Goal: Navigation & Orientation: Find specific page/section

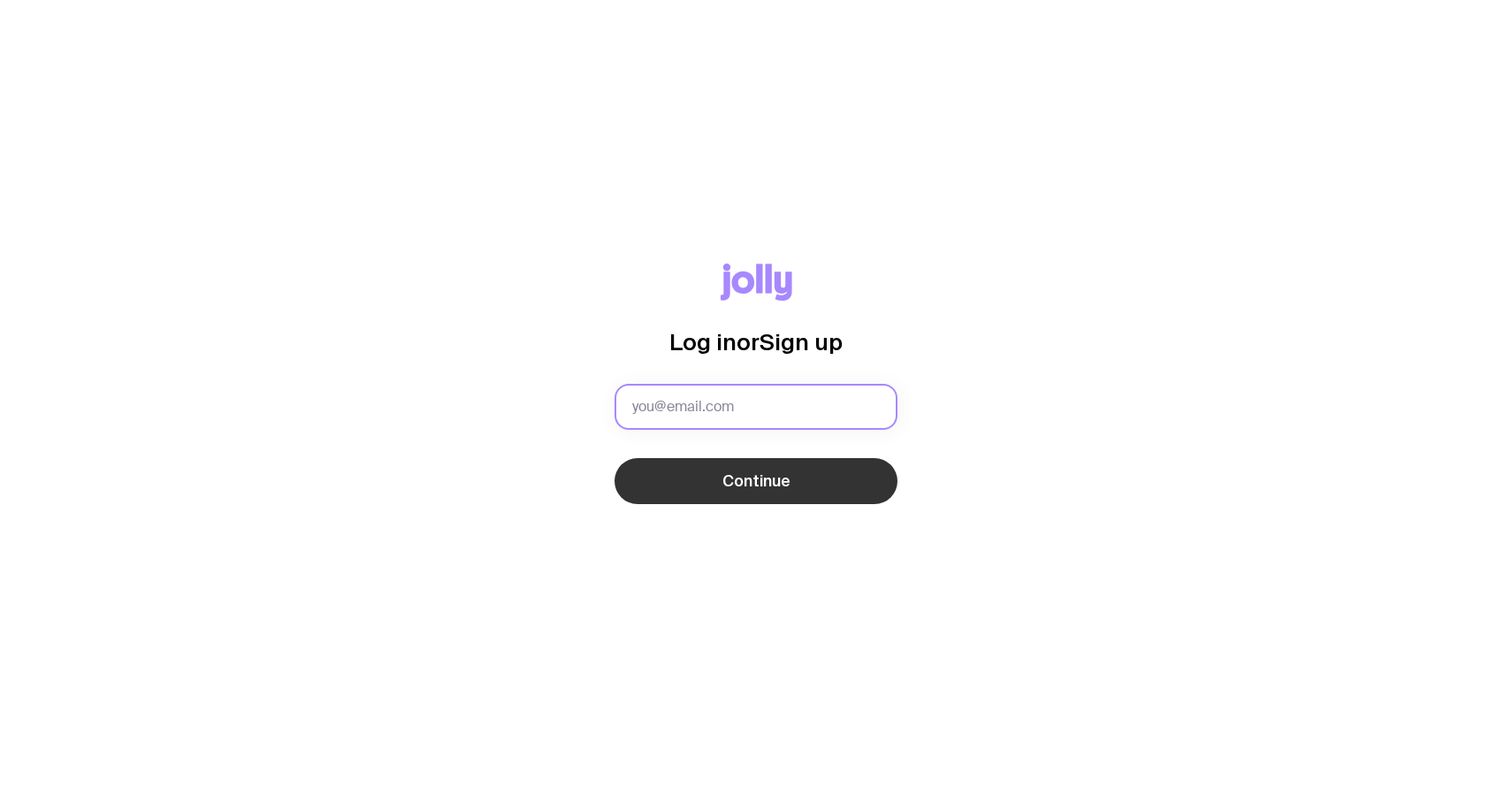
type input "[EMAIL_ADDRESS][DOMAIN_NAME]"
click at [727, 484] on span "Continue" at bounding box center [756, 481] width 68 height 21
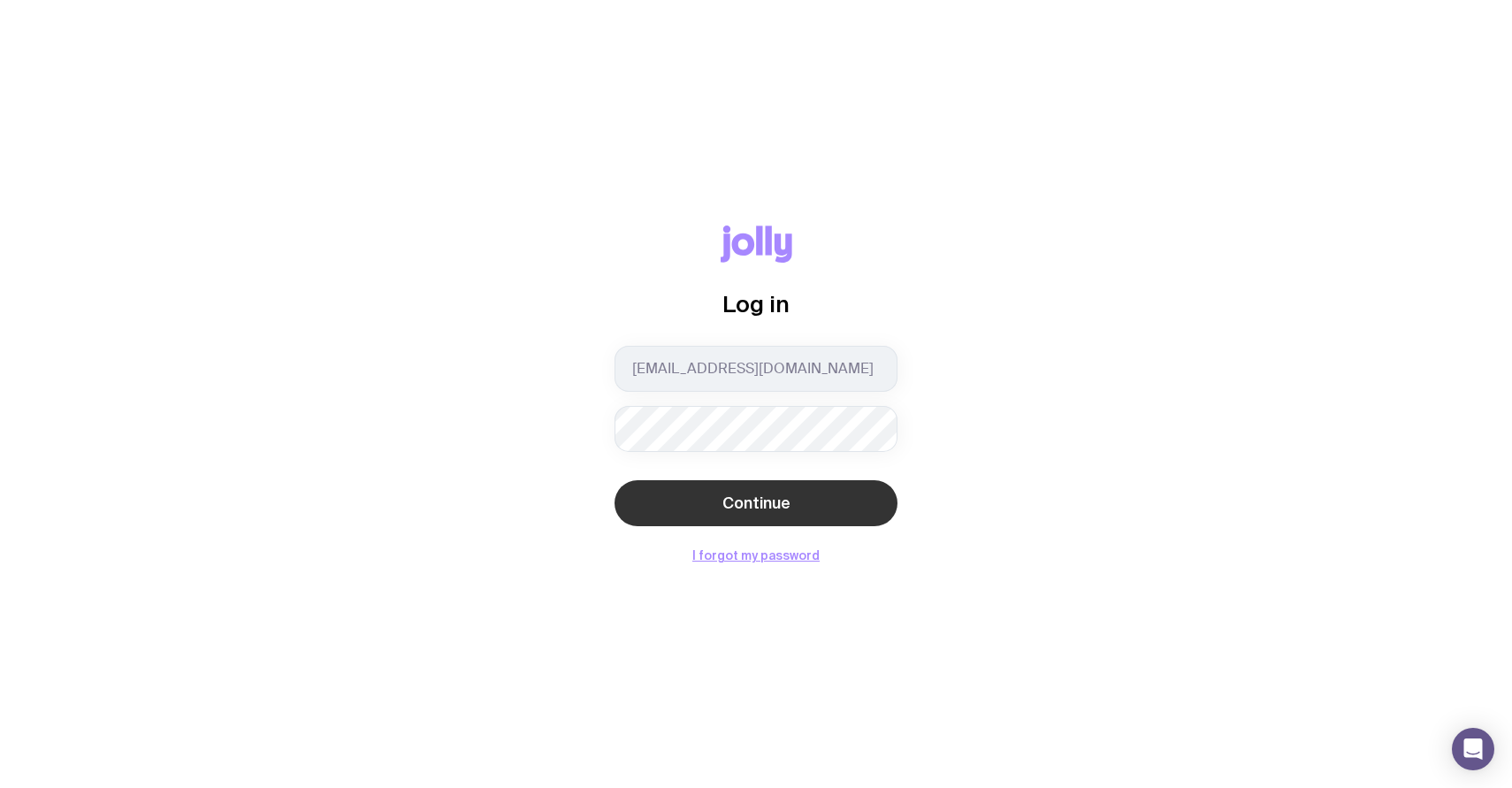
click at [788, 509] on span "Continue" at bounding box center [756, 504] width 68 height 21
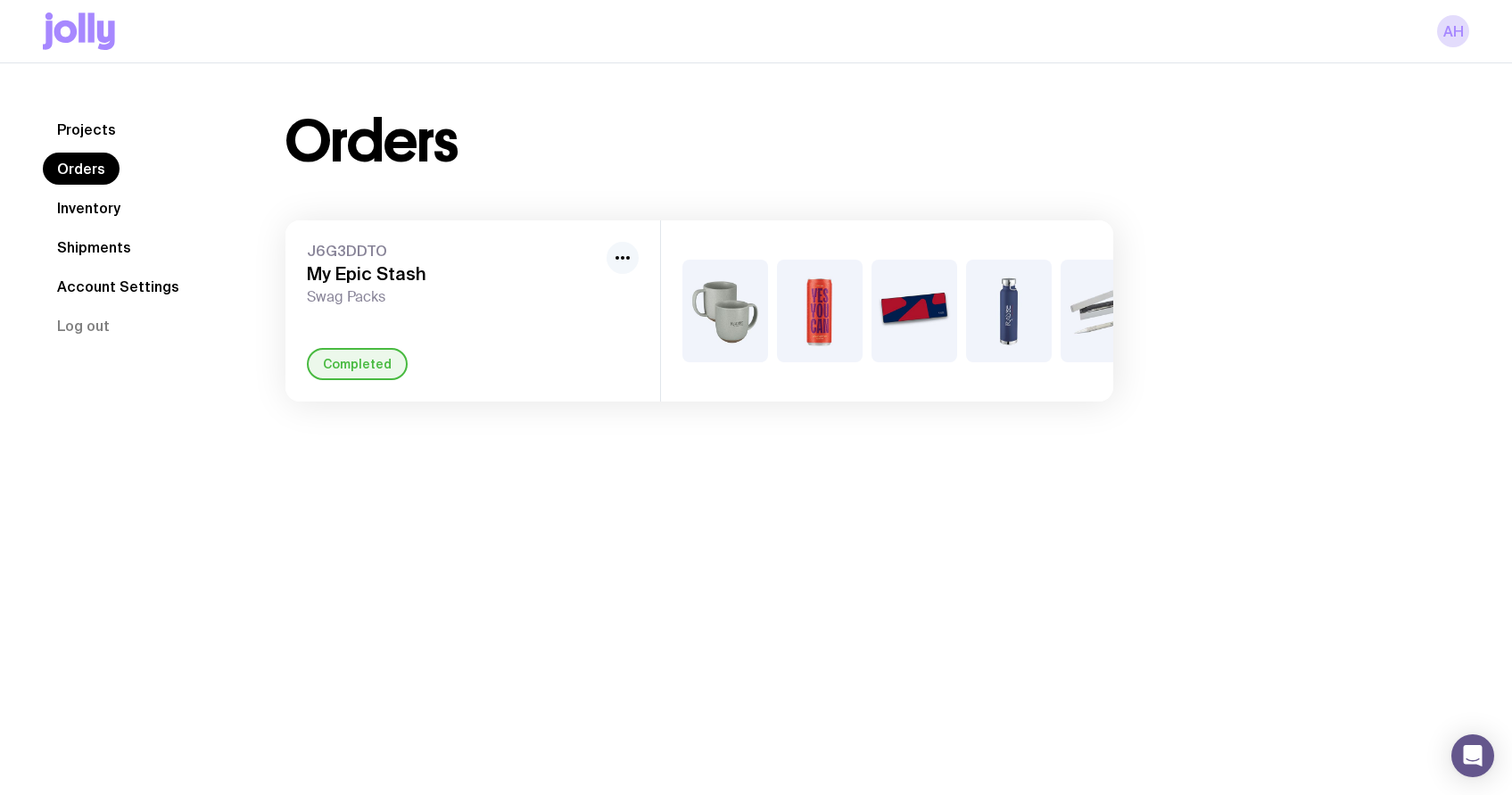
click at [632, 259] on icon "button" at bounding box center [622, 257] width 22 height 22
click at [547, 108] on div "Projects Orders Inventory Shipments Account Settings Log out Projects Orders In…" at bounding box center [756, 257] width 1512 height 389
click at [88, 247] on link "Shipments" at bounding box center [94, 247] width 103 height 32
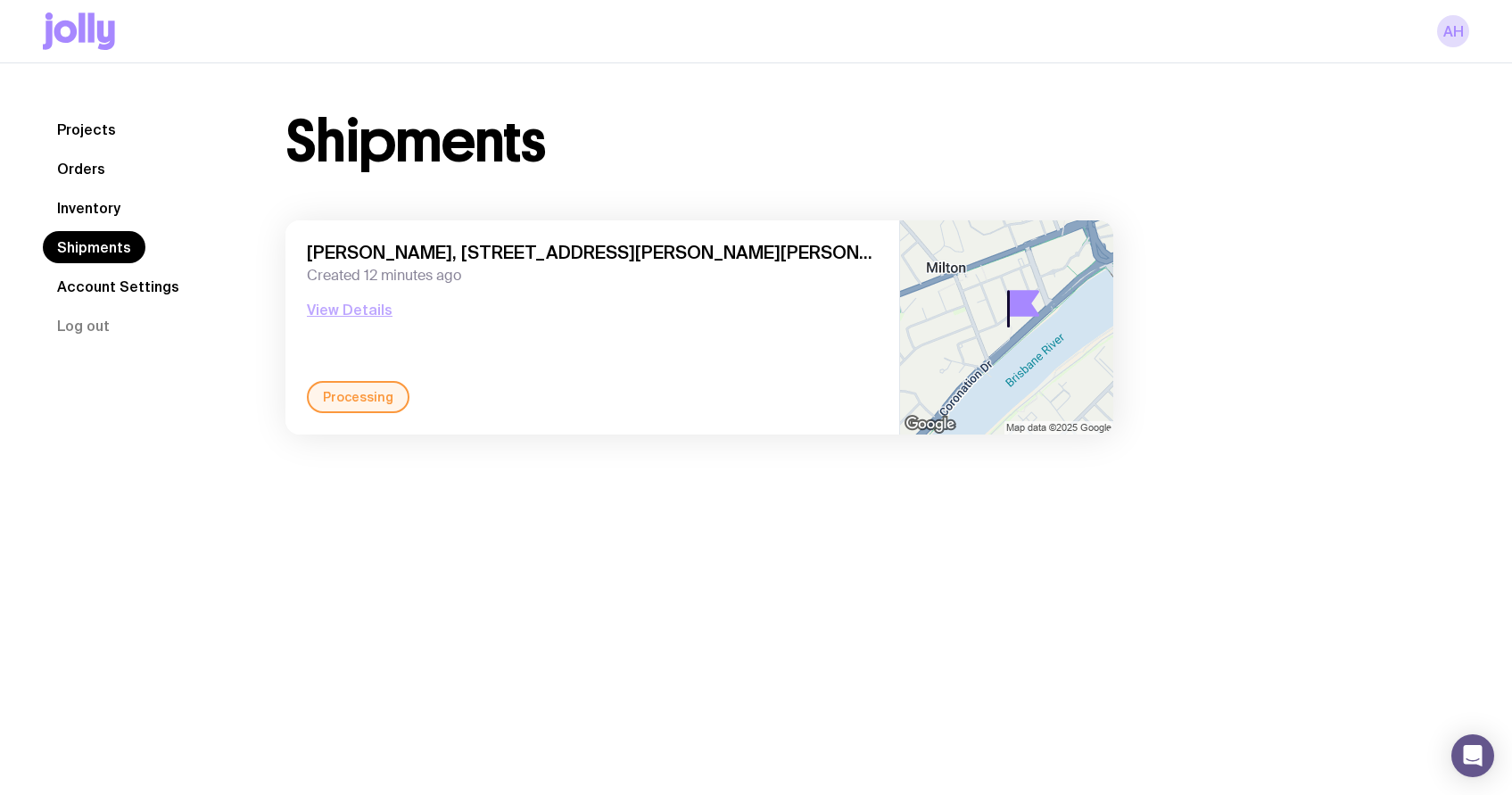
click at [323, 306] on button "View Details" at bounding box center [350, 309] width 86 height 22
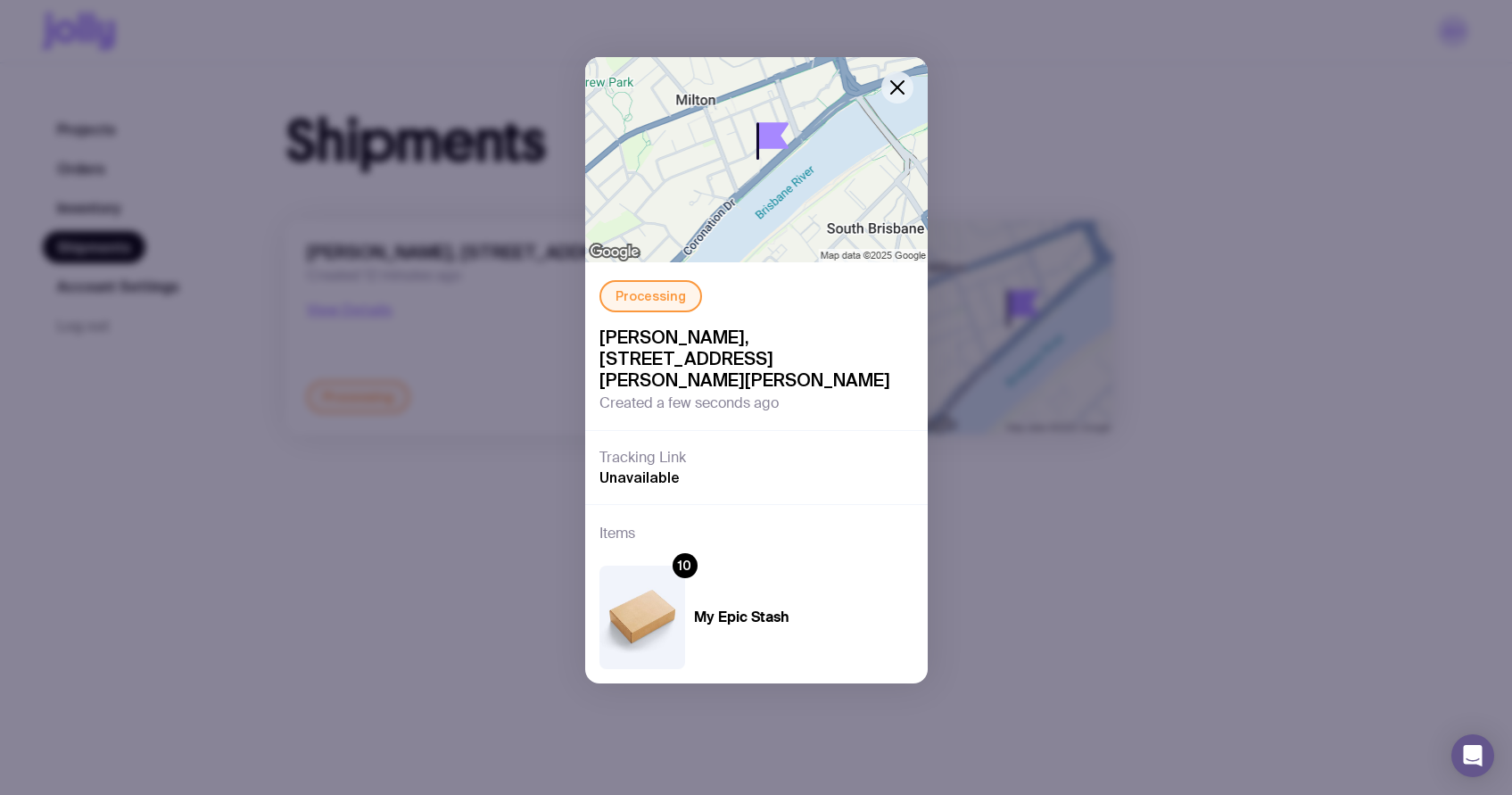
click at [901, 83] on icon "button" at bounding box center [897, 87] width 13 height 13
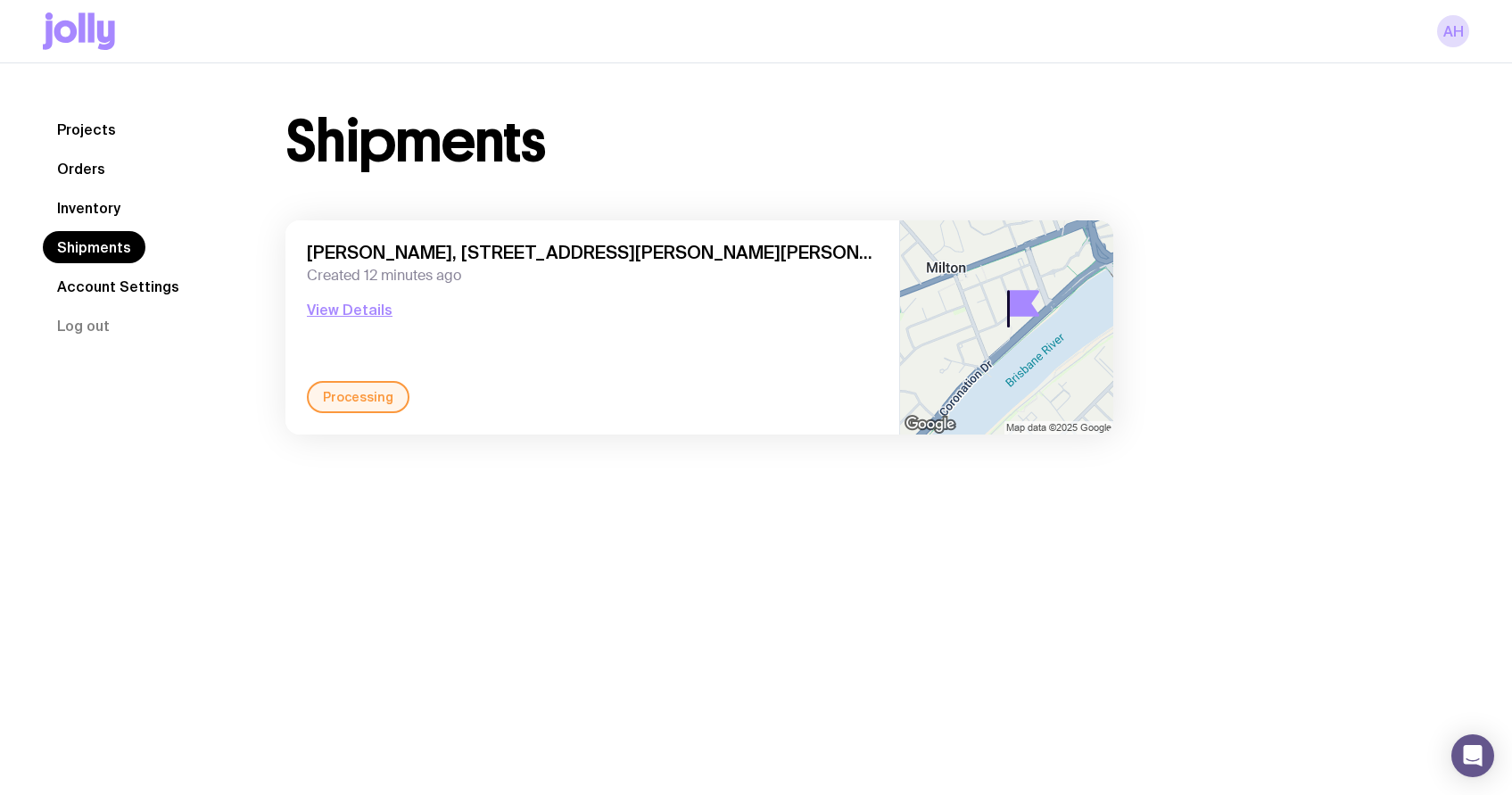
click at [96, 282] on link "Account Settings" at bounding box center [118, 286] width 151 height 32
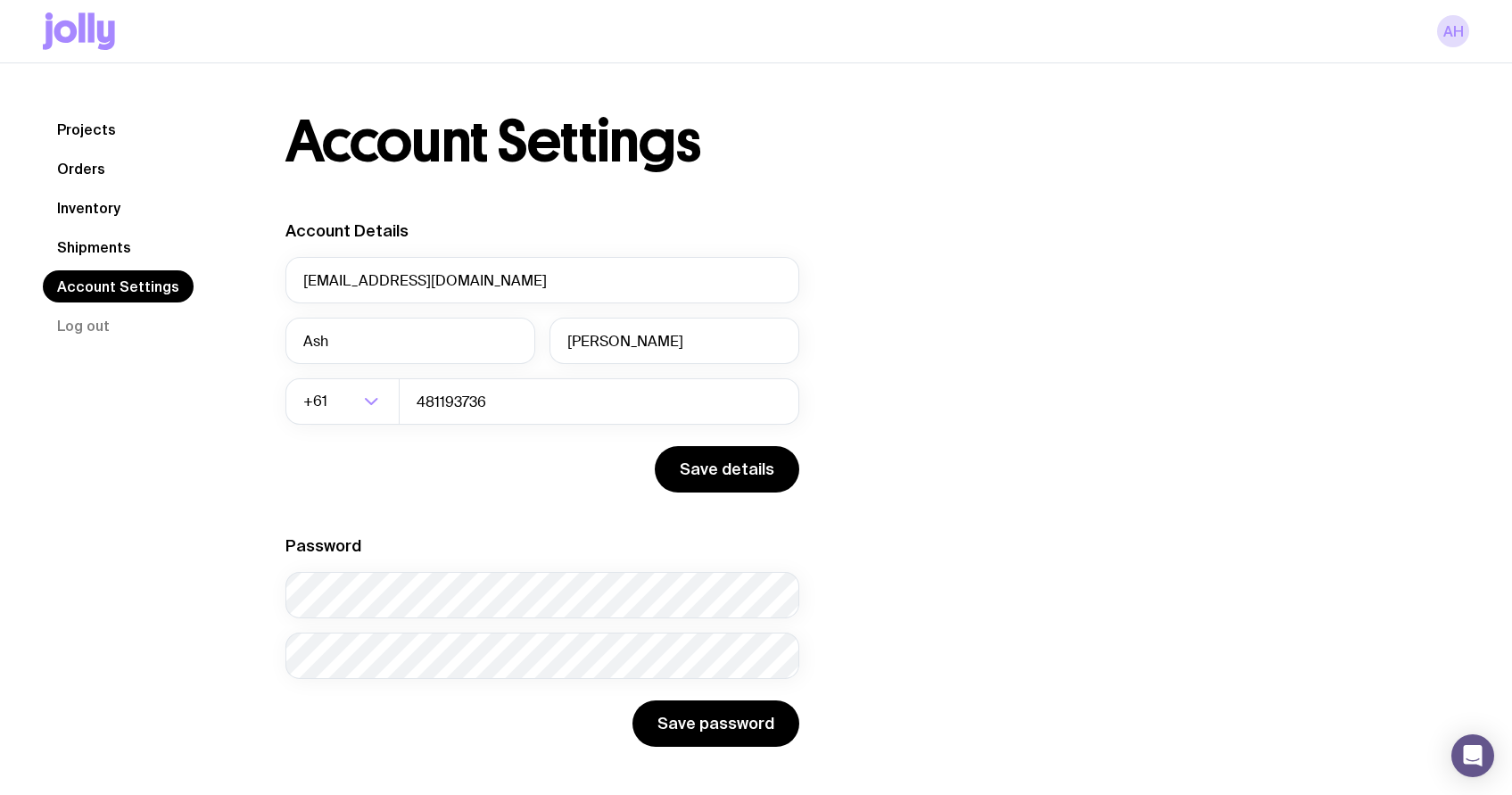
click at [68, 247] on link "Shipments" at bounding box center [94, 247] width 103 height 32
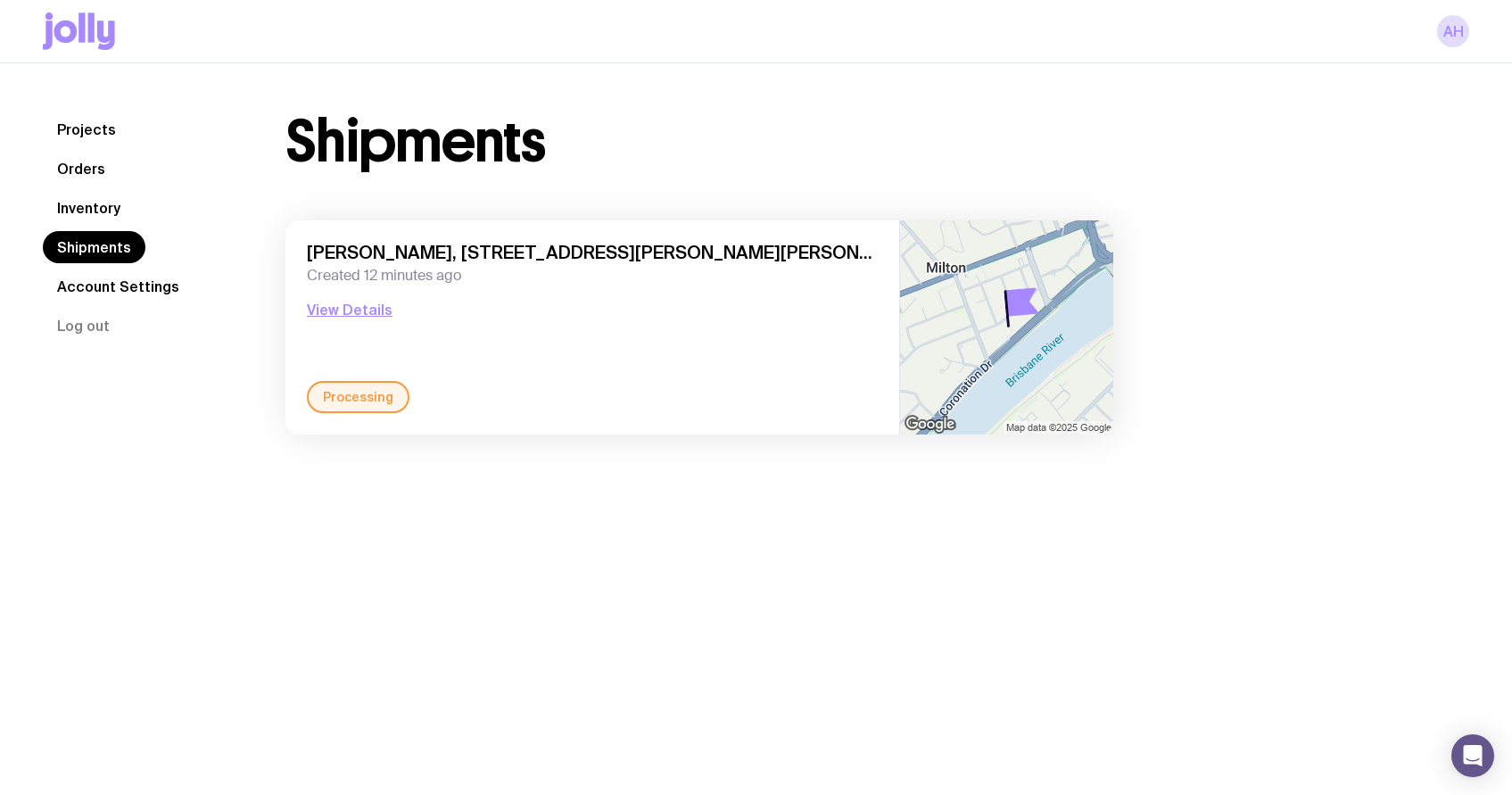
click at [115, 203] on link "Inventory" at bounding box center [89, 208] width 92 height 32
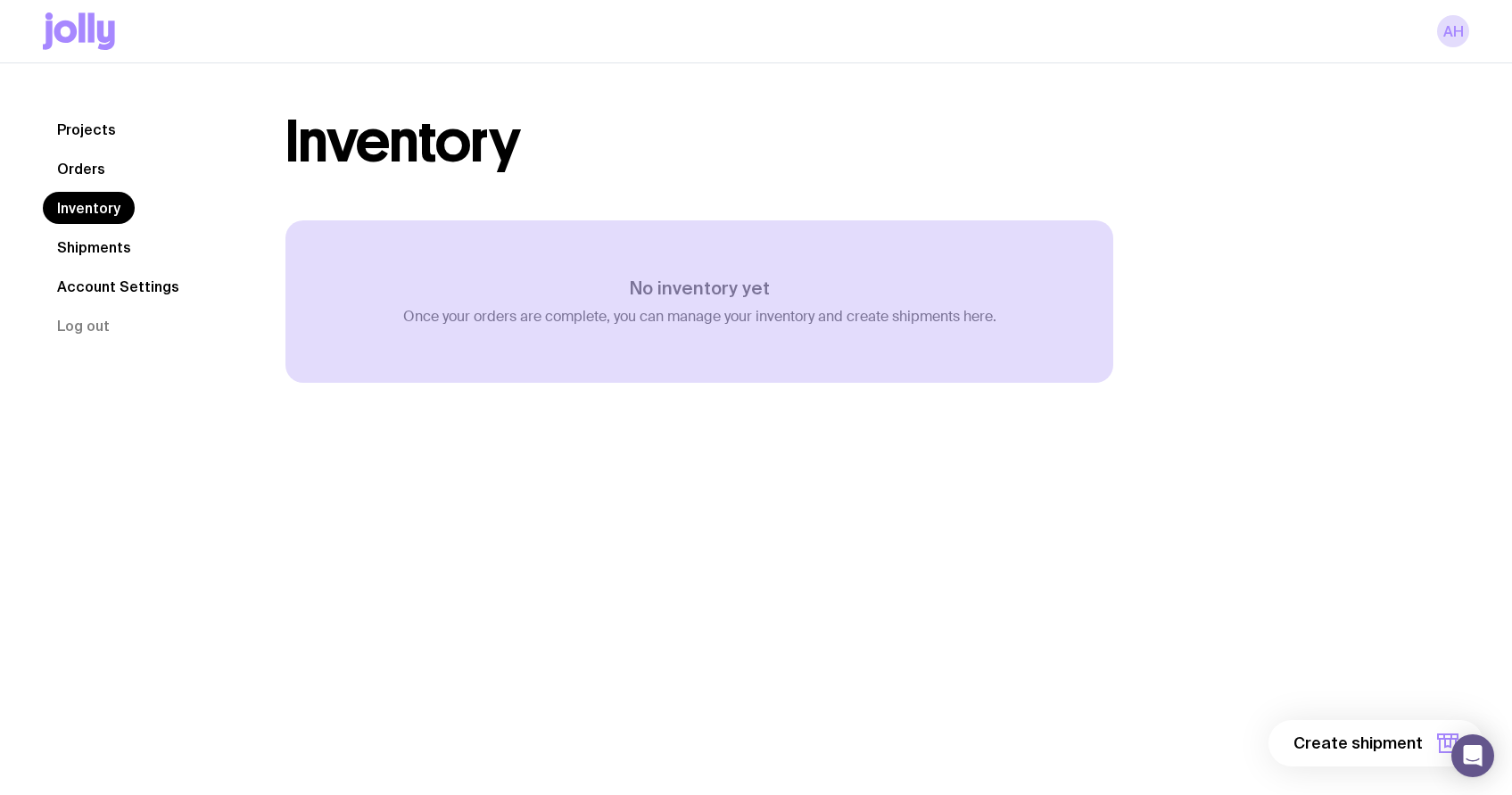
click at [87, 254] on link "Shipments" at bounding box center [94, 247] width 103 height 32
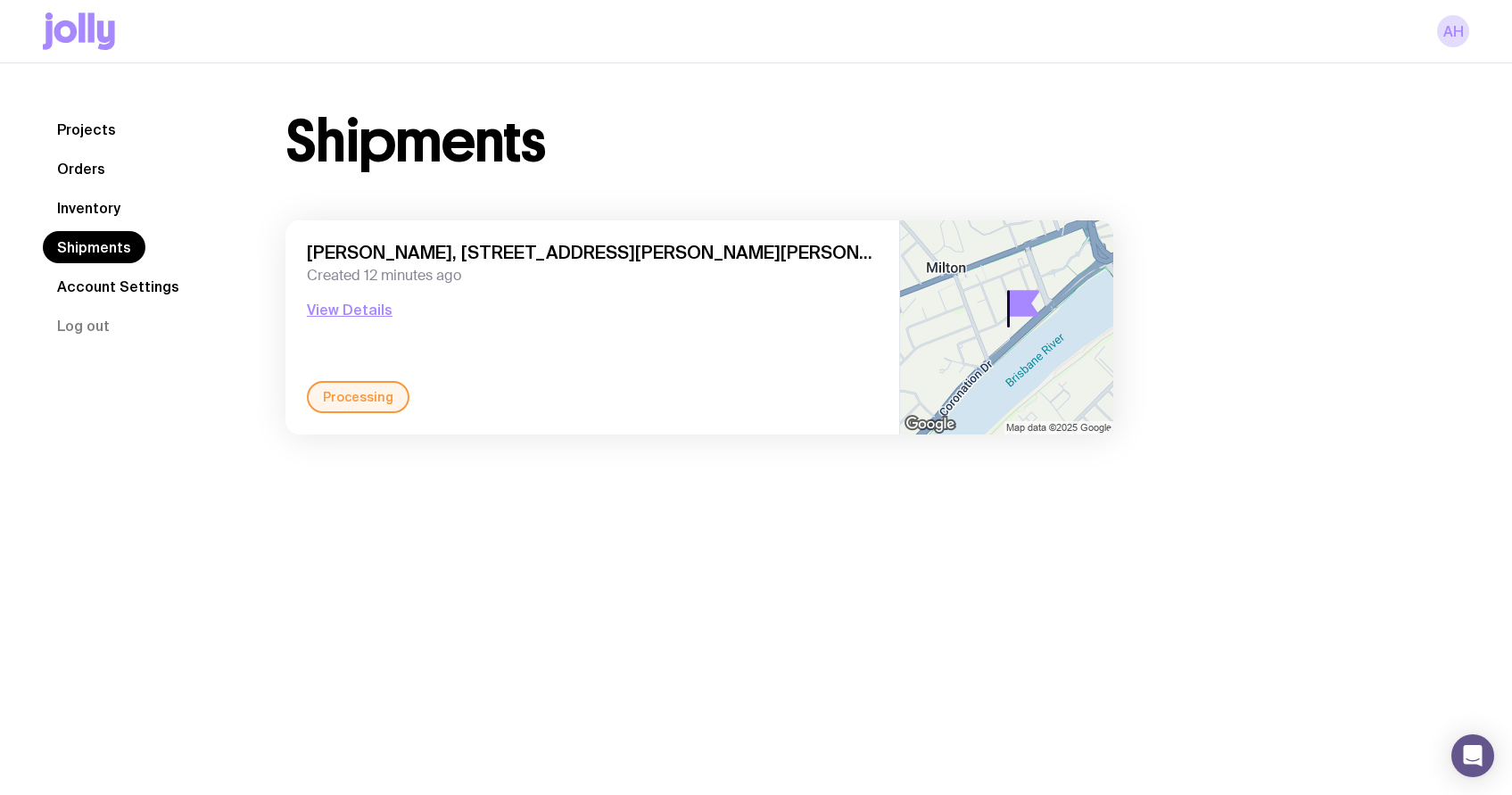
click at [116, 287] on link "Account Settings" at bounding box center [118, 286] width 151 height 32
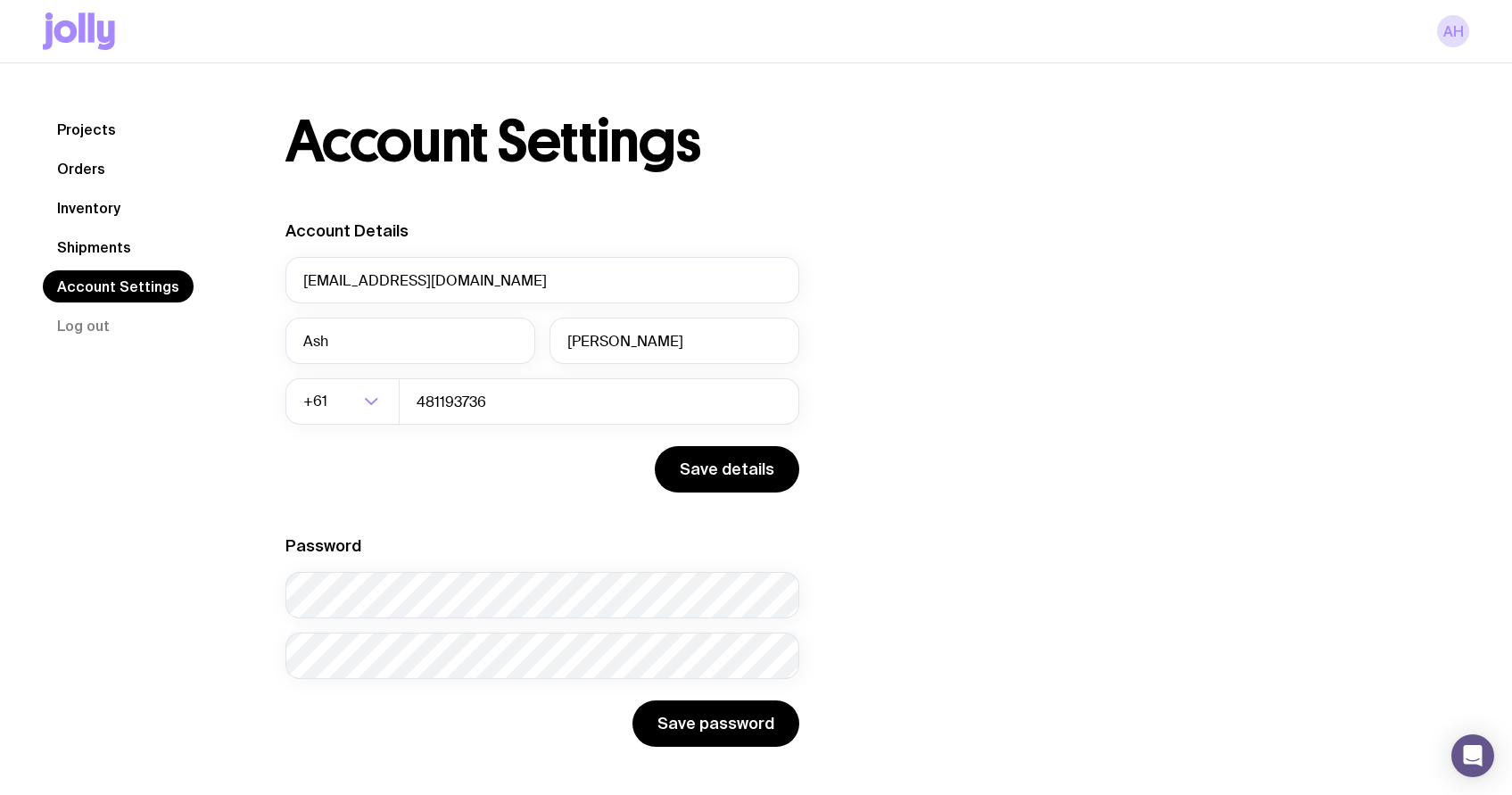
click at [75, 133] on link "Projects" at bounding box center [86, 129] width 87 height 32
